Goal: Information Seeking & Learning: Learn about a topic

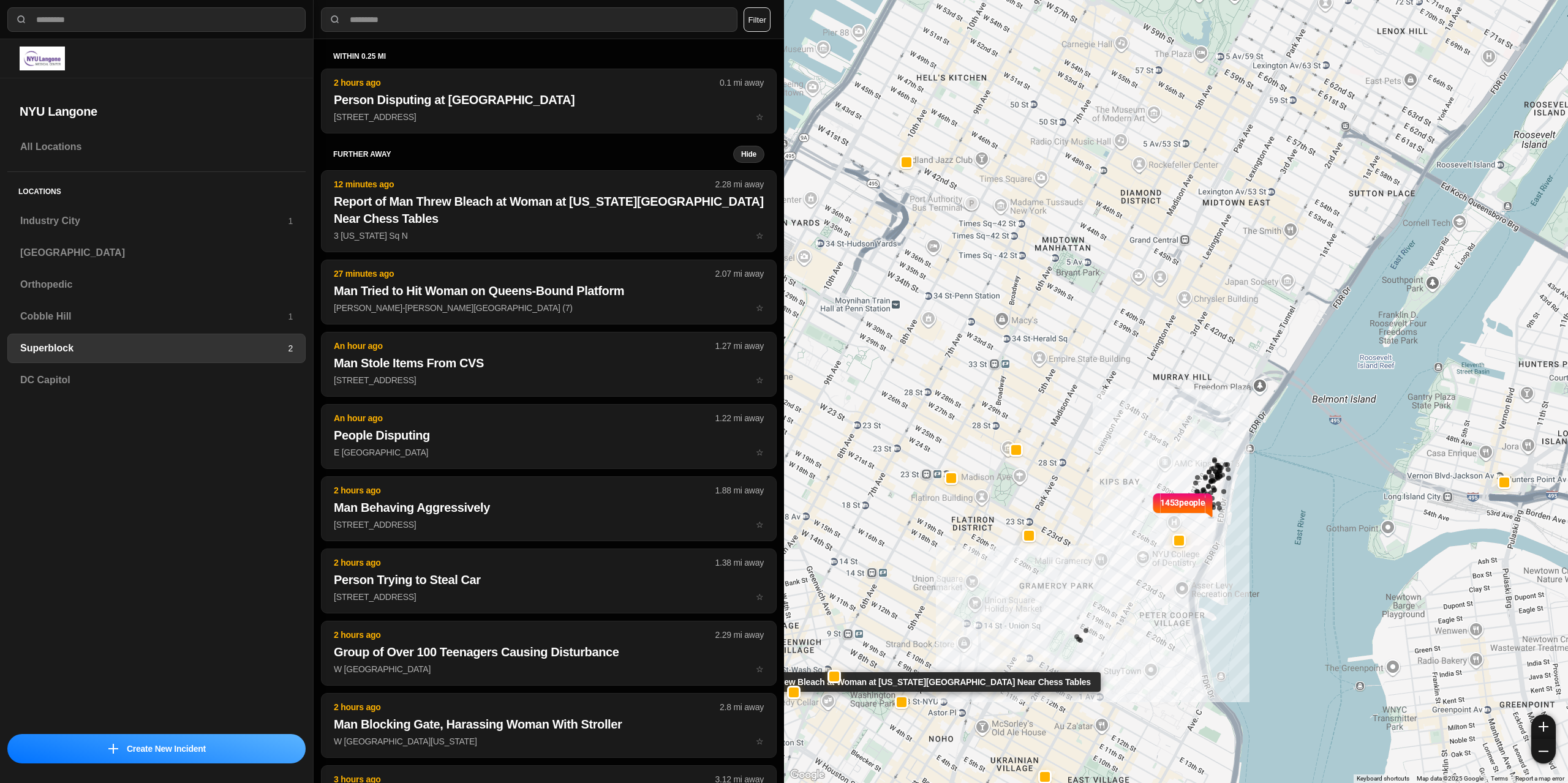
select select "*"
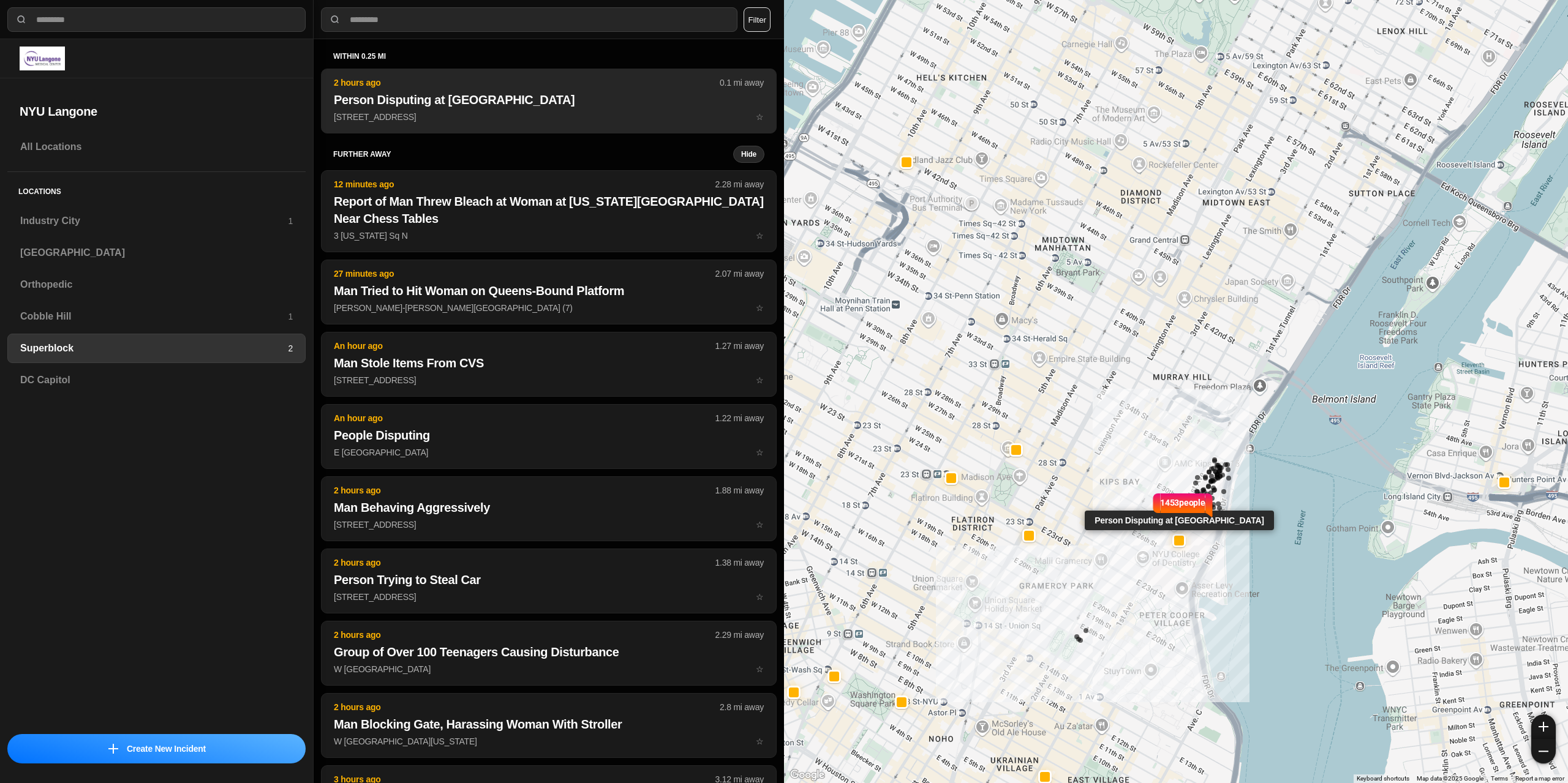
click at [474, 116] on p "[STREET_ADDRESS] ☆" at bounding box center [548, 117] width 430 height 12
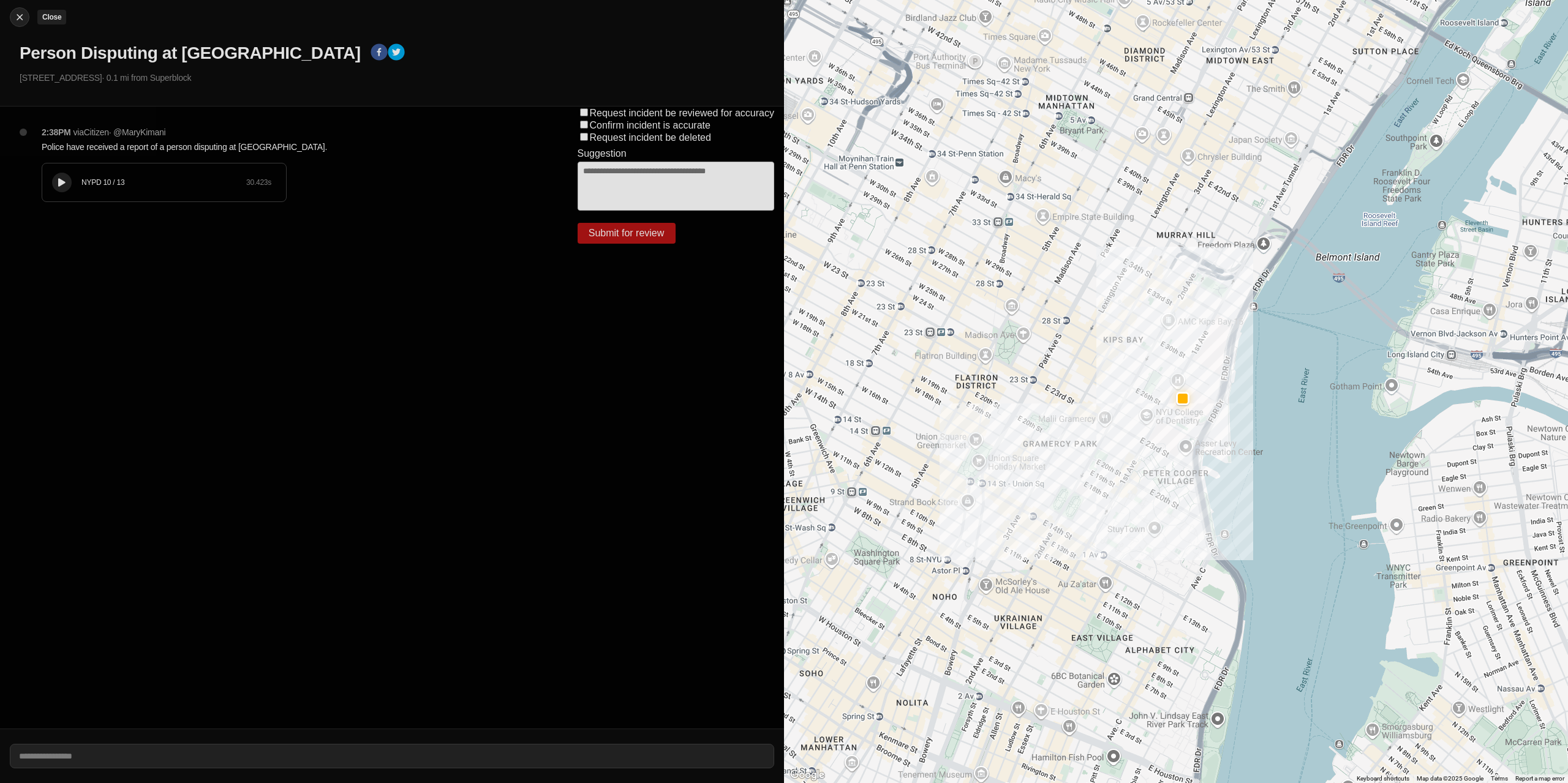
click at [16, 12] on img at bounding box center [19, 17] width 12 height 12
select select "*"
